Goal: Complete application form

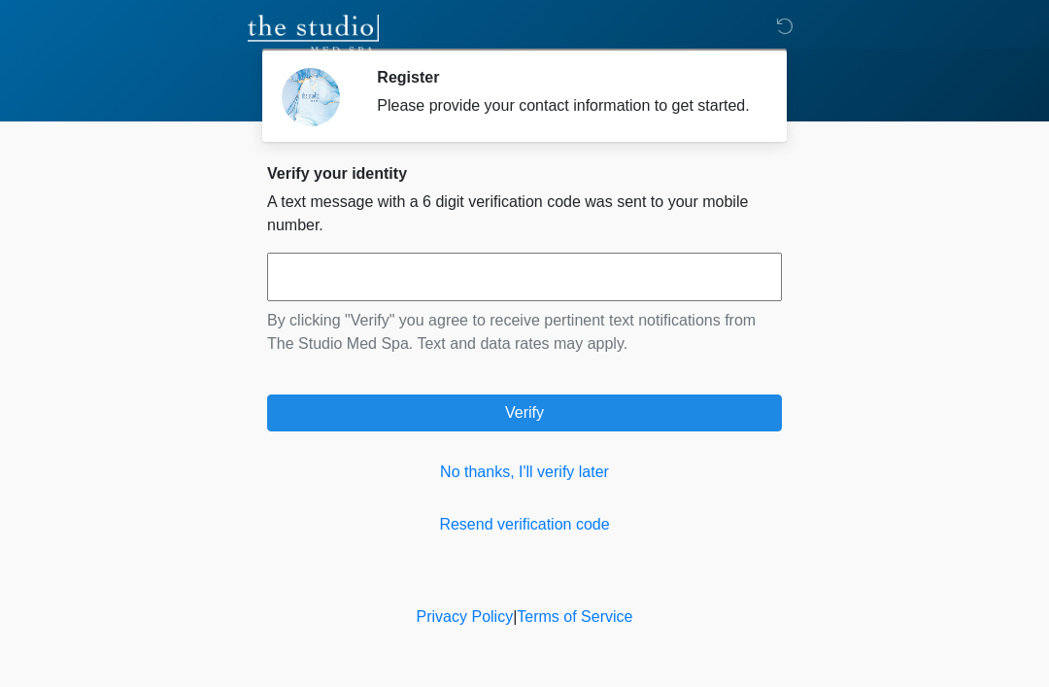
click at [588, 484] on link "No thanks, I'll verify later" at bounding box center [524, 471] width 515 height 23
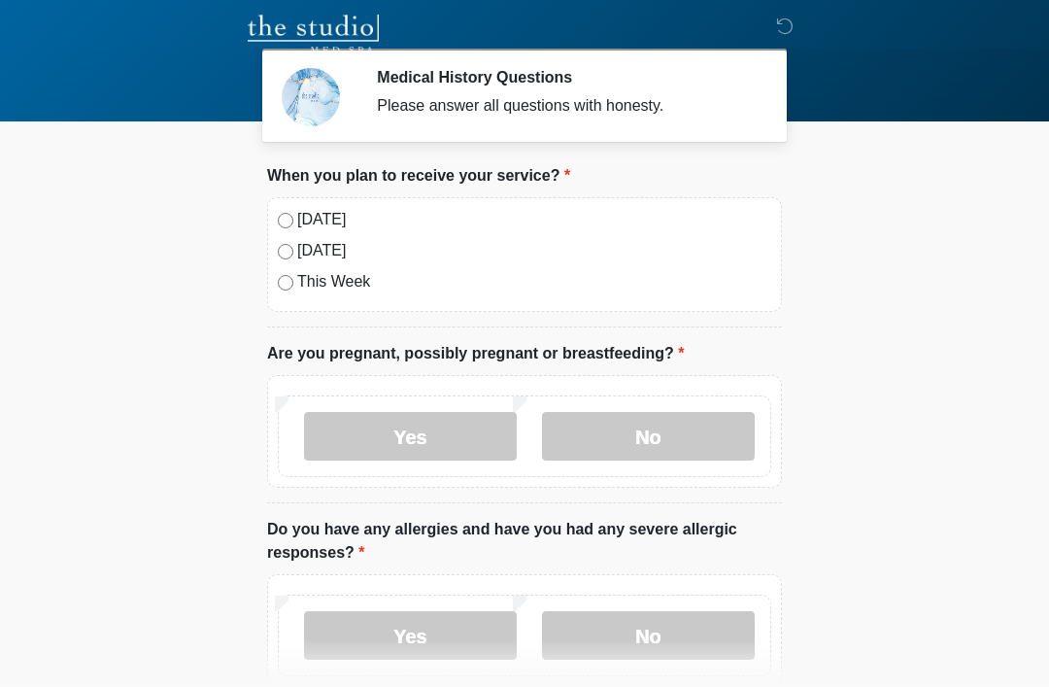
click at [325, 228] on label "Today" at bounding box center [534, 219] width 474 height 23
click at [634, 434] on label "No" at bounding box center [648, 436] width 213 height 49
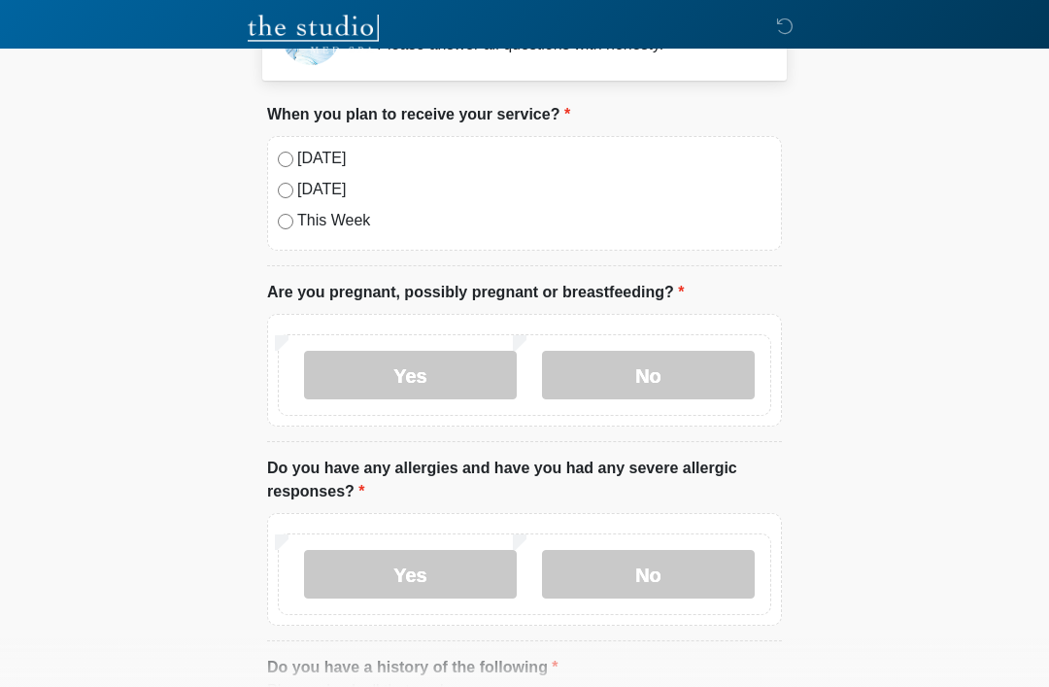
scroll to position [118, 0]
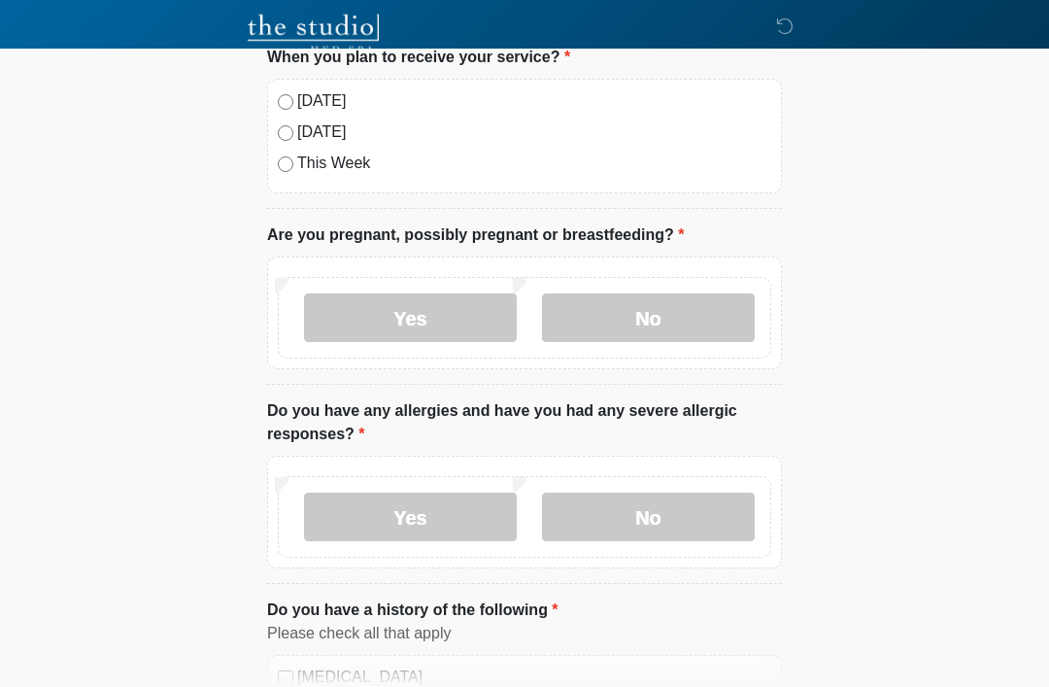
click at [673, 520] on label "No" at bounding box center [648, 517] width 213 height 49
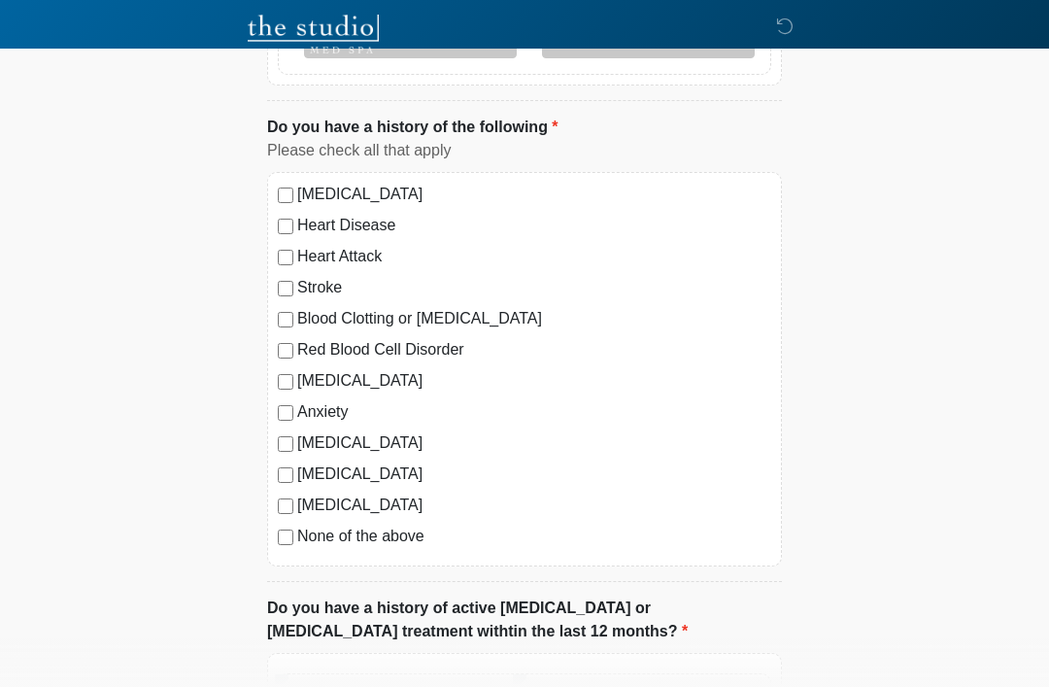
scroll to position [605, 0]
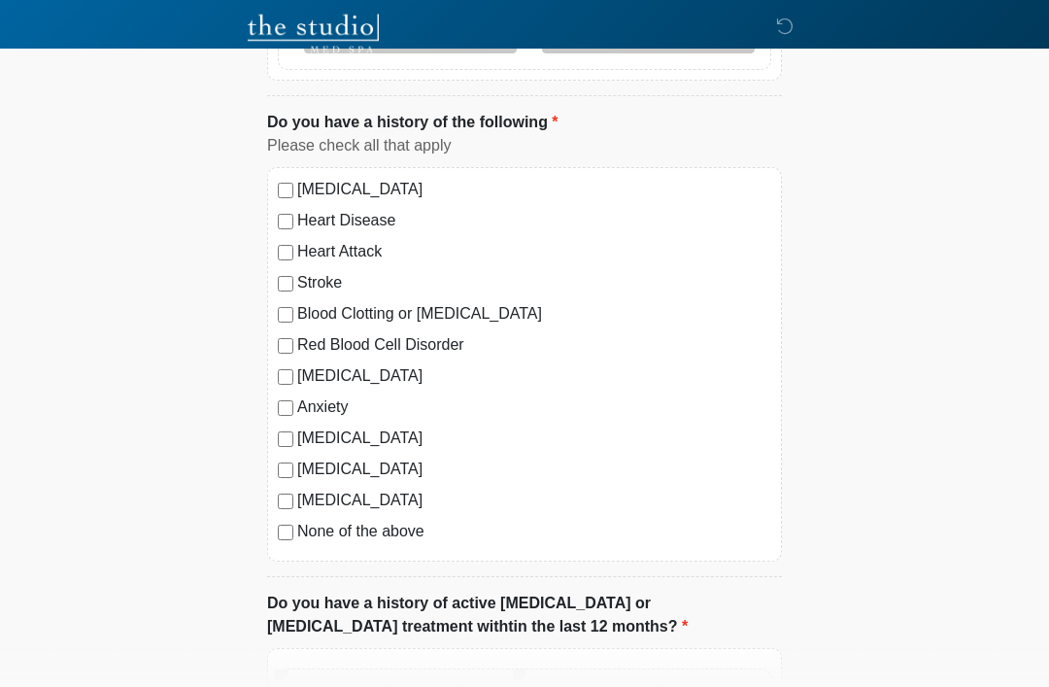
click at [354, 541] on label "None of the above" at bounding box center [534, 532] width 474 height 23
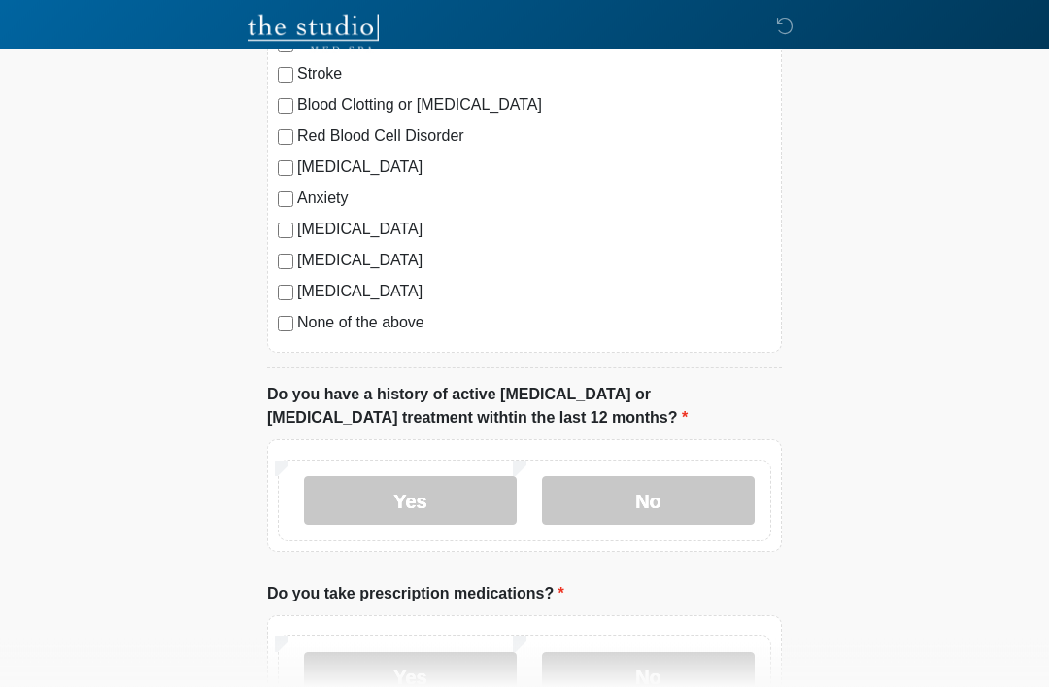
scroll to position [814, 0]
click at [643, 493] on label "No" at bounding box center [648, 501] width 213 height 49
click at [639, 657] on label "No" at bounding box center [648, 677] width 213 height 49
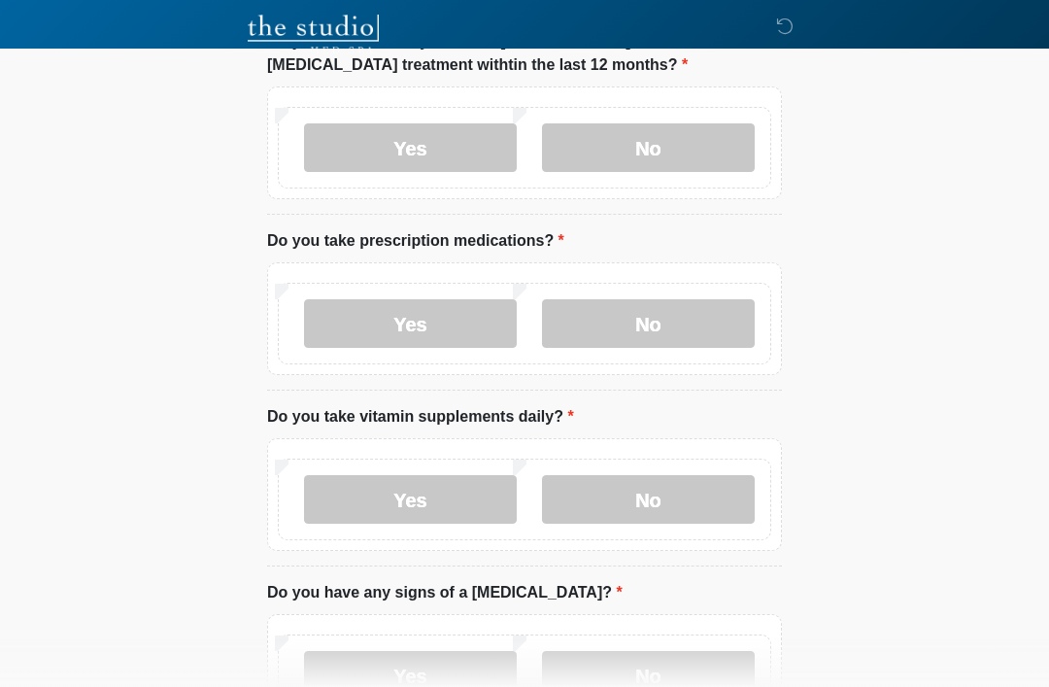
scroll to position [1186, 0]
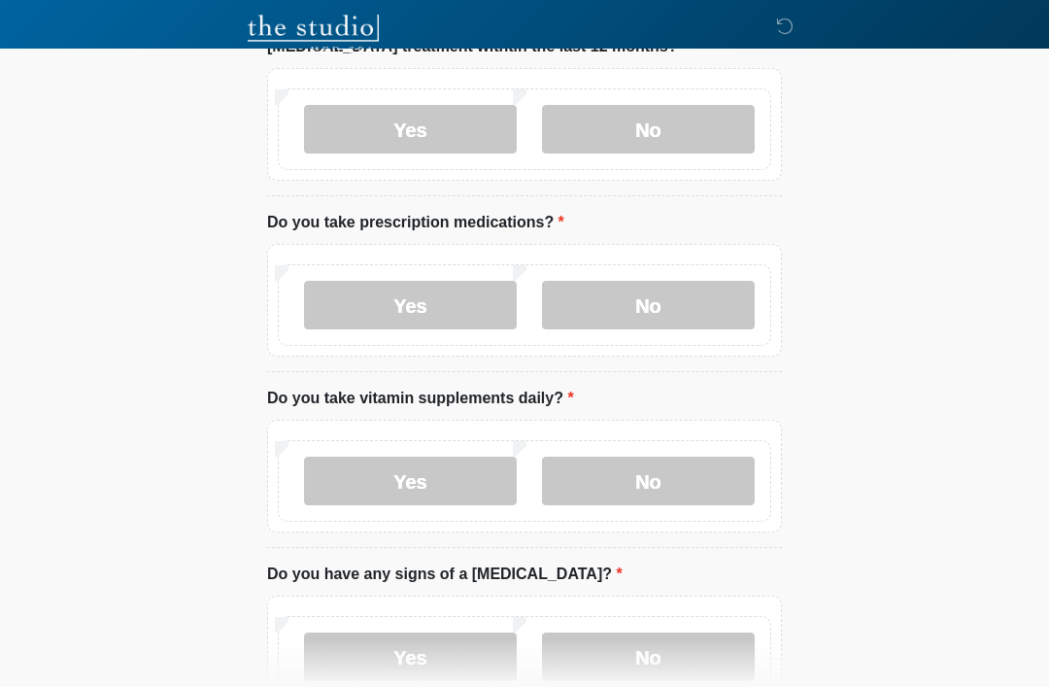
click at [681, 462] on label "No" at bounding box center [648, 481] width 213 height 49
click at [658, 676] on label "No" at bounding box center [648, 656] width 213 height 49
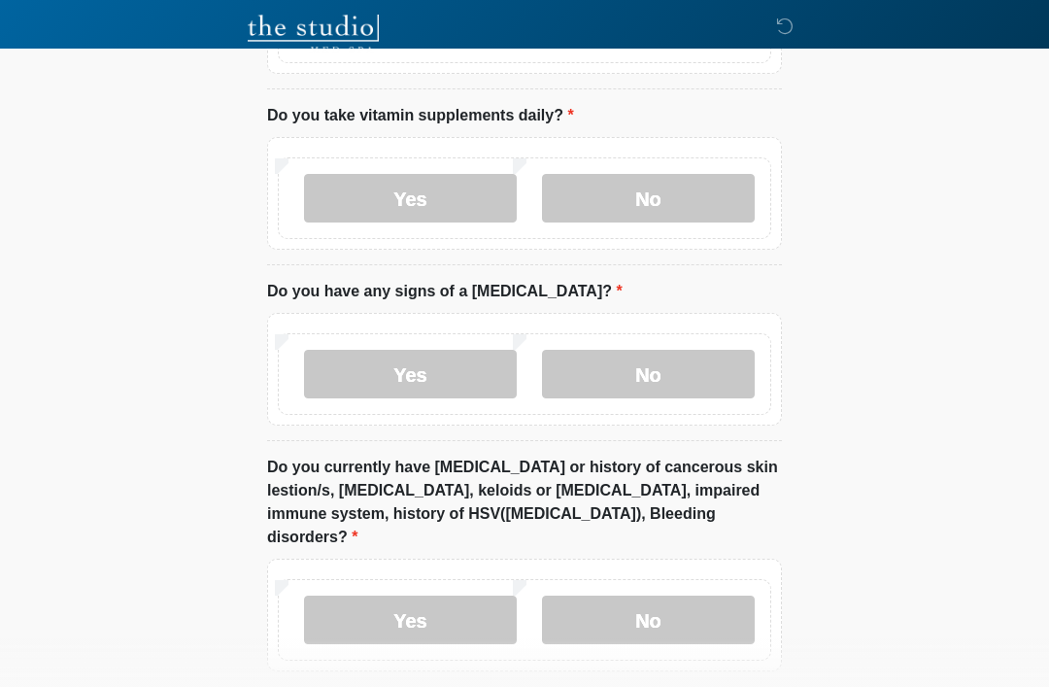
click at [677, 607] on label "No" at bounding box center [648, 619] width 213 height 49
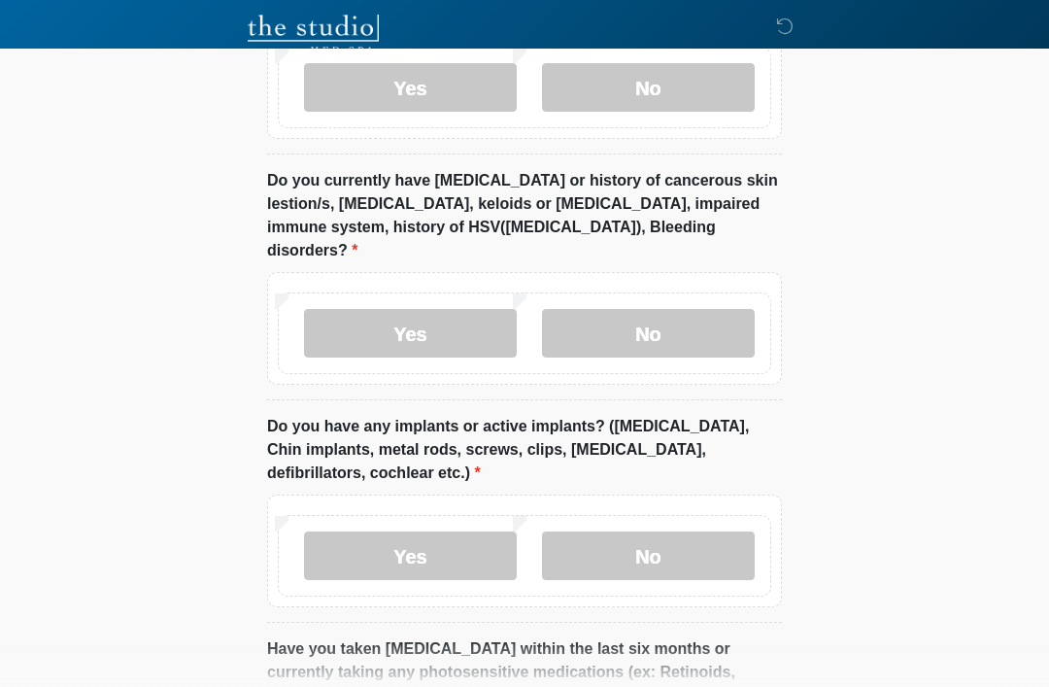
click at [674, 539] on label "No" at bounding box center [648, 555] width 213 height 49
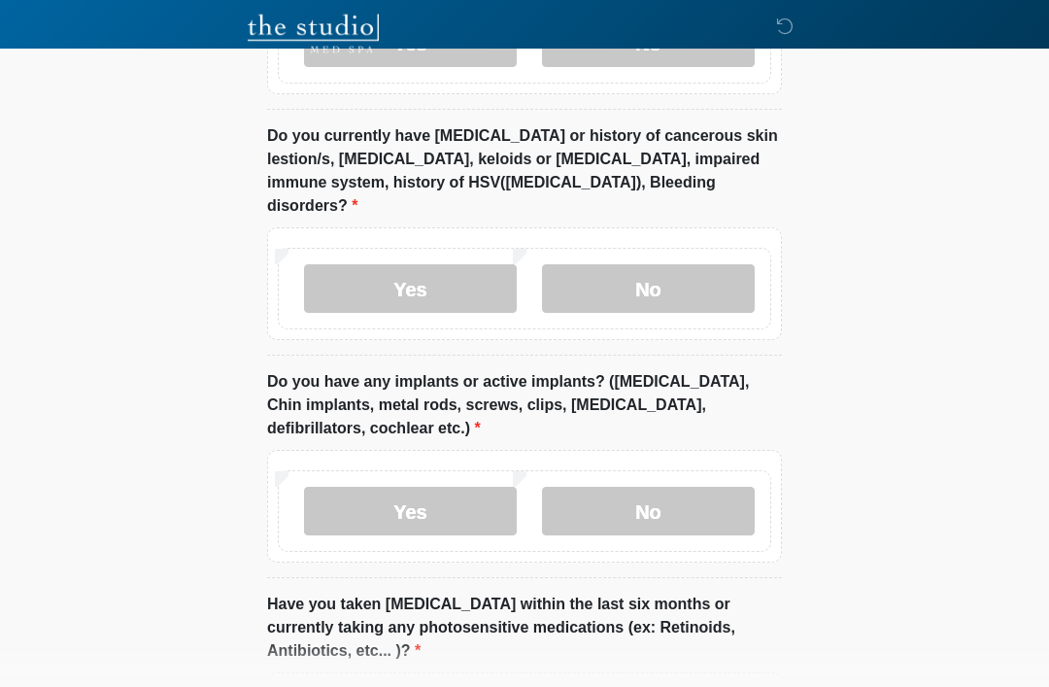
scroll to position [1980, 0]
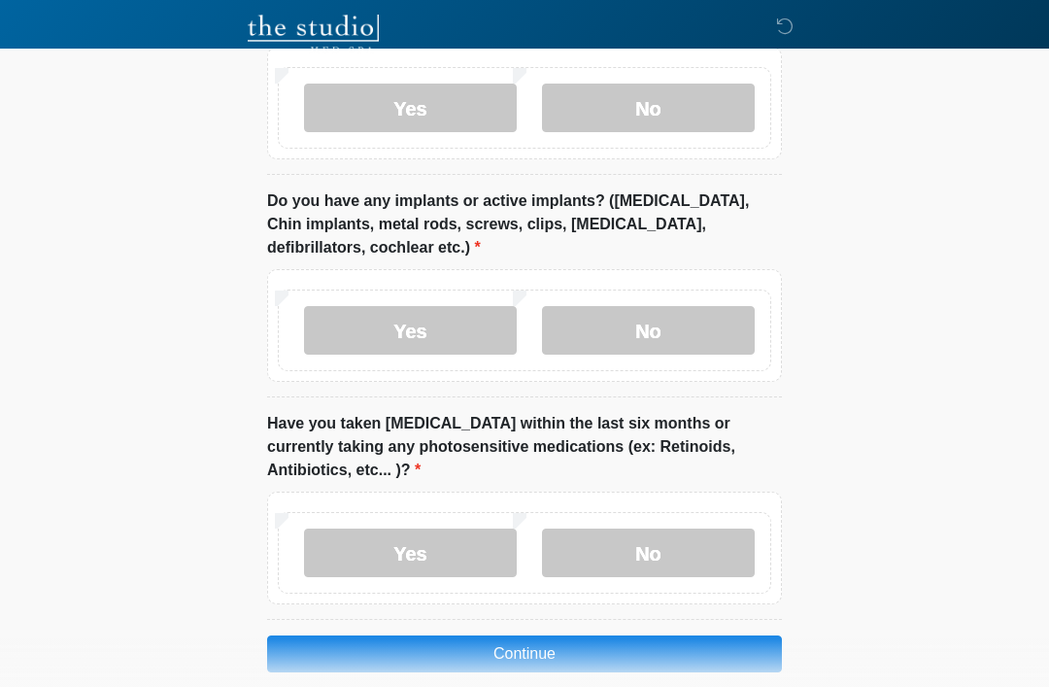
click at [648, 635] on button "Continue" at bounding box center [524, 653] width 515 height 37
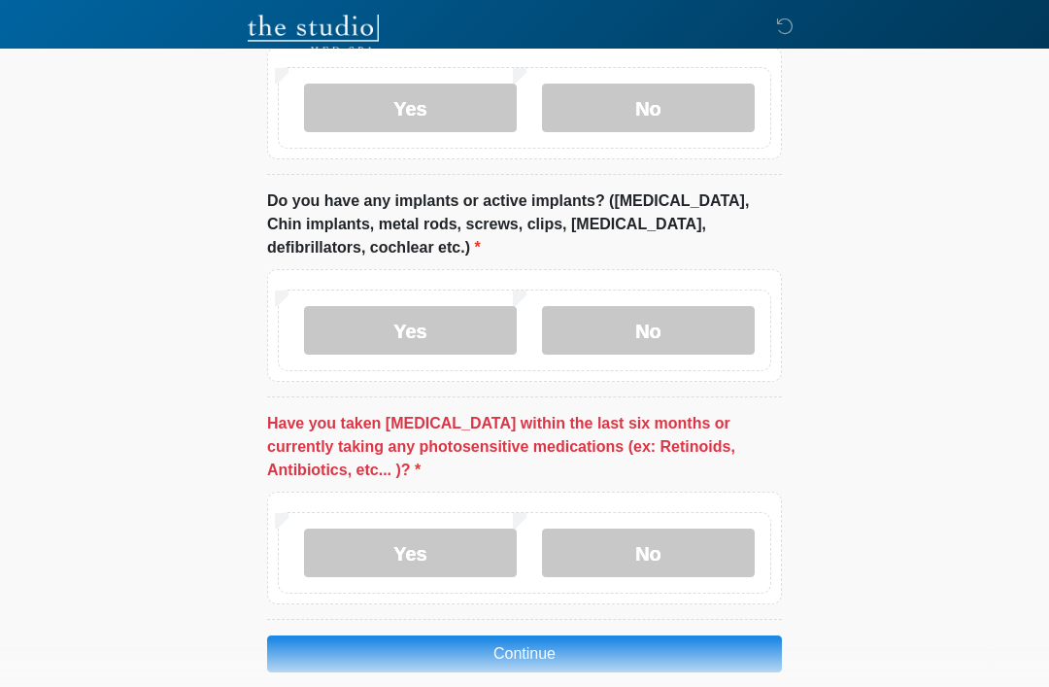
click at [686, 528] on label "No" at bounding box center [648, 552] width 213 height 49
click at [627, 635] on button "Continue" at bounding box center [524, 653] width 515 height 37
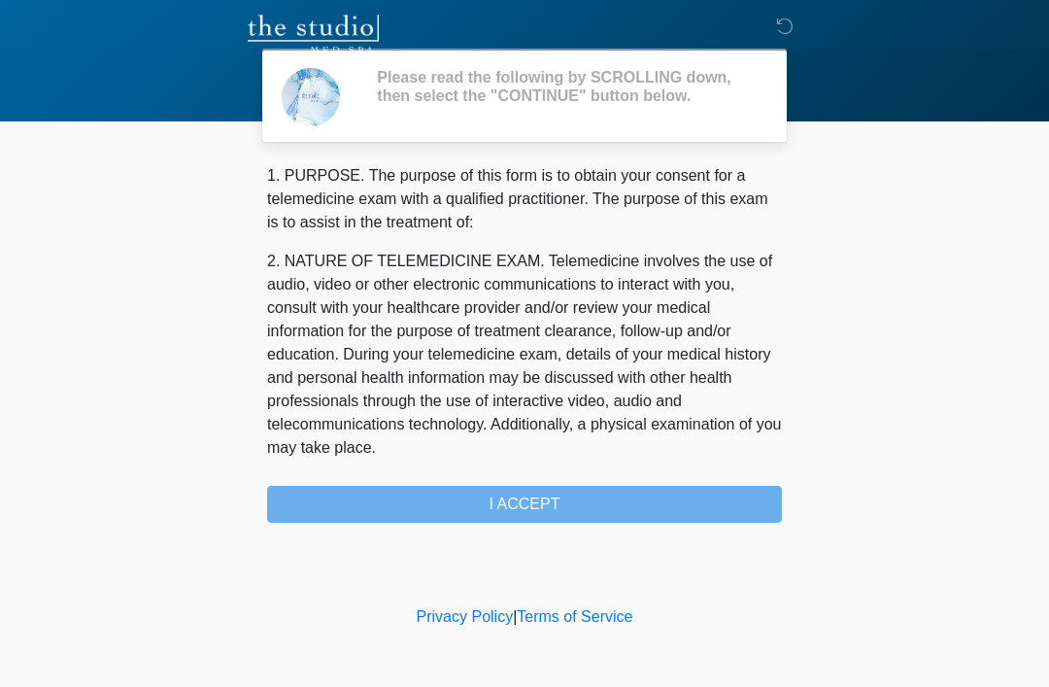
scroll to position [0, 0]
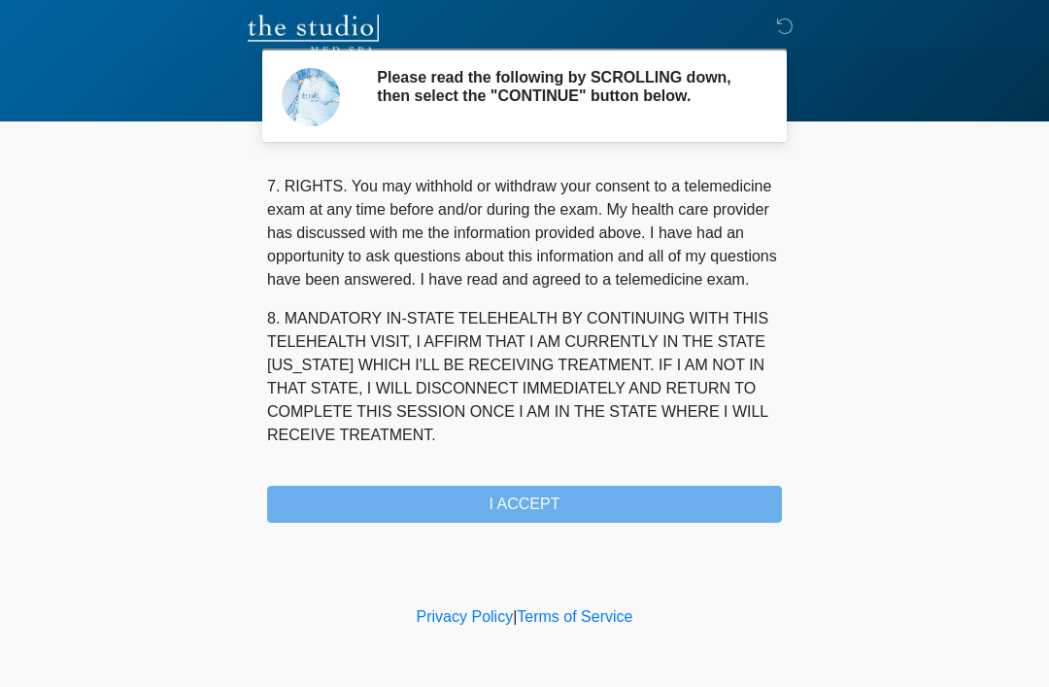
click at [568, 515] on div "1. PURPOSE. The purpose of this form is to obtain your consent for a telemedici…" at bounding box center [524, 343] width 515 height 358
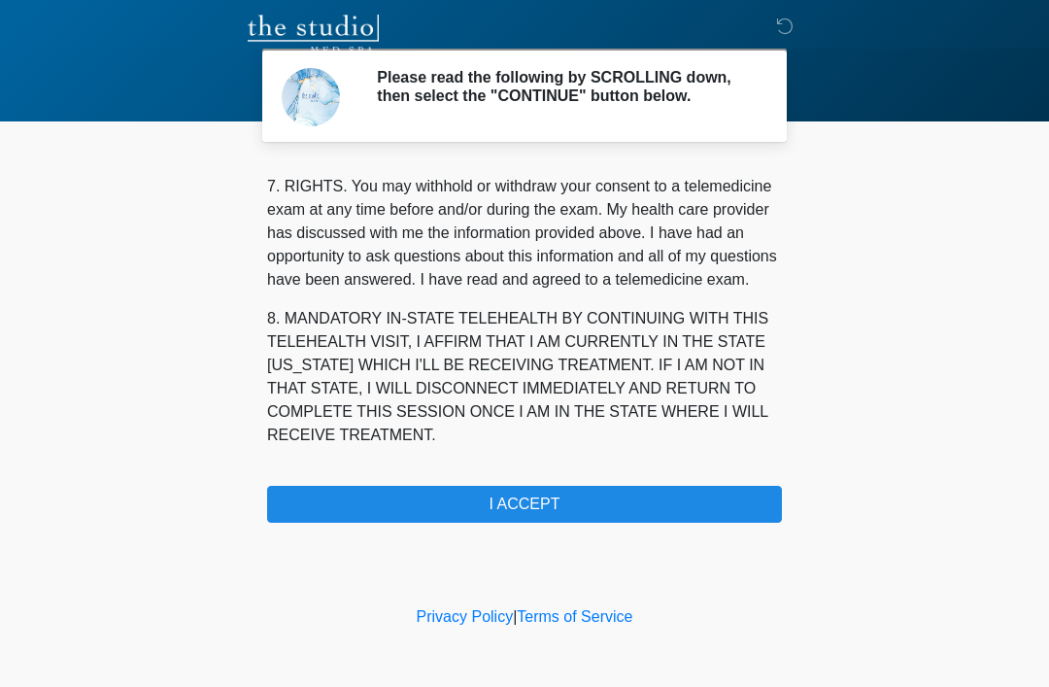
click at [558, 509] on button "I ACCEPT" at bounding box center [524, 504] width 515 height 37
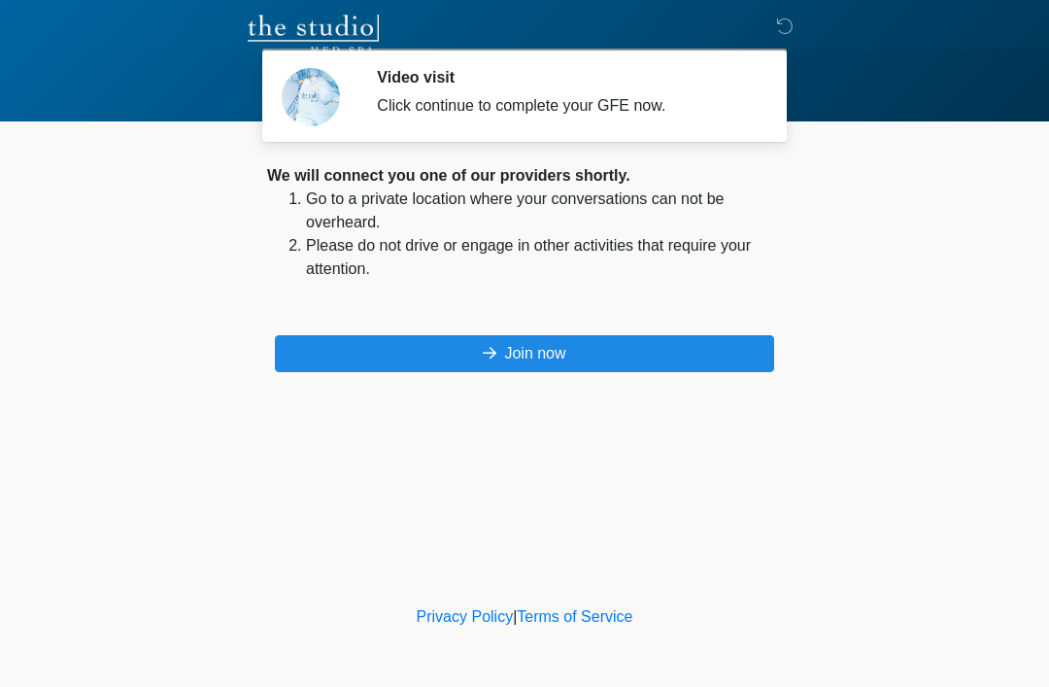
click at [677, 354] on button "Join now" at bounding box center [524, 353] width 499 height 37
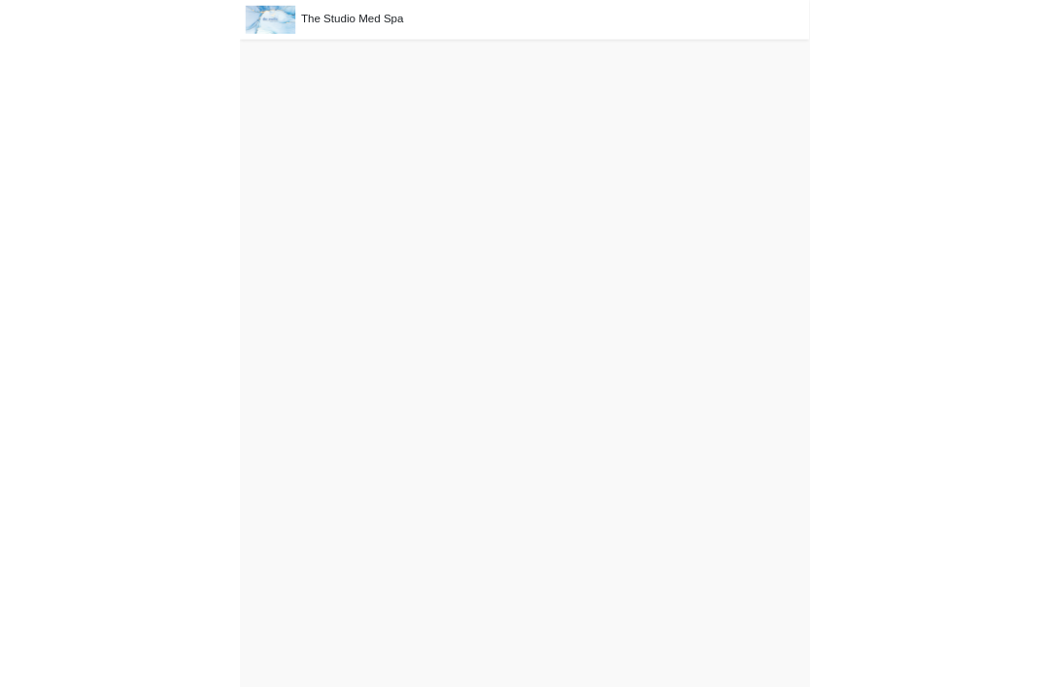
scroll to position [6, 0]
